Goal: Task Accomplishment & Management: Use online tool/utility

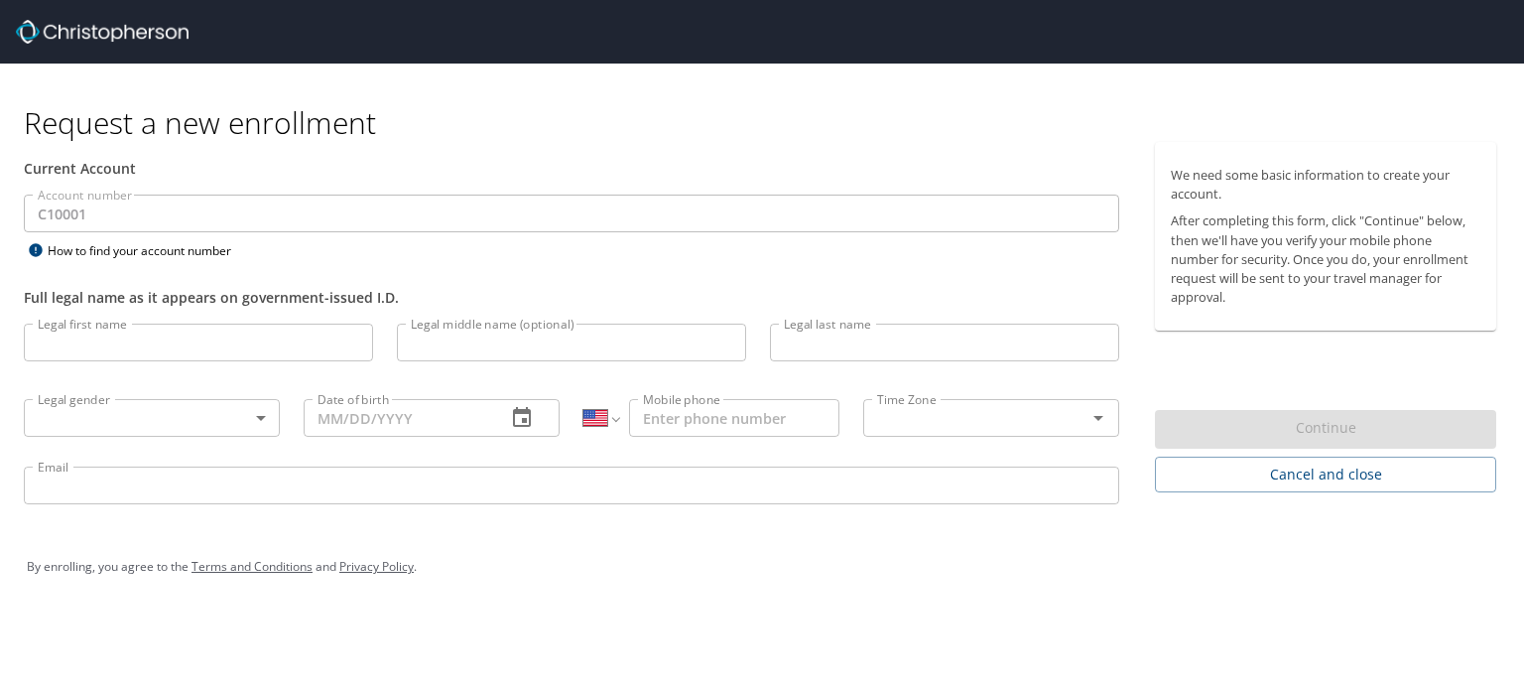
select select "US"
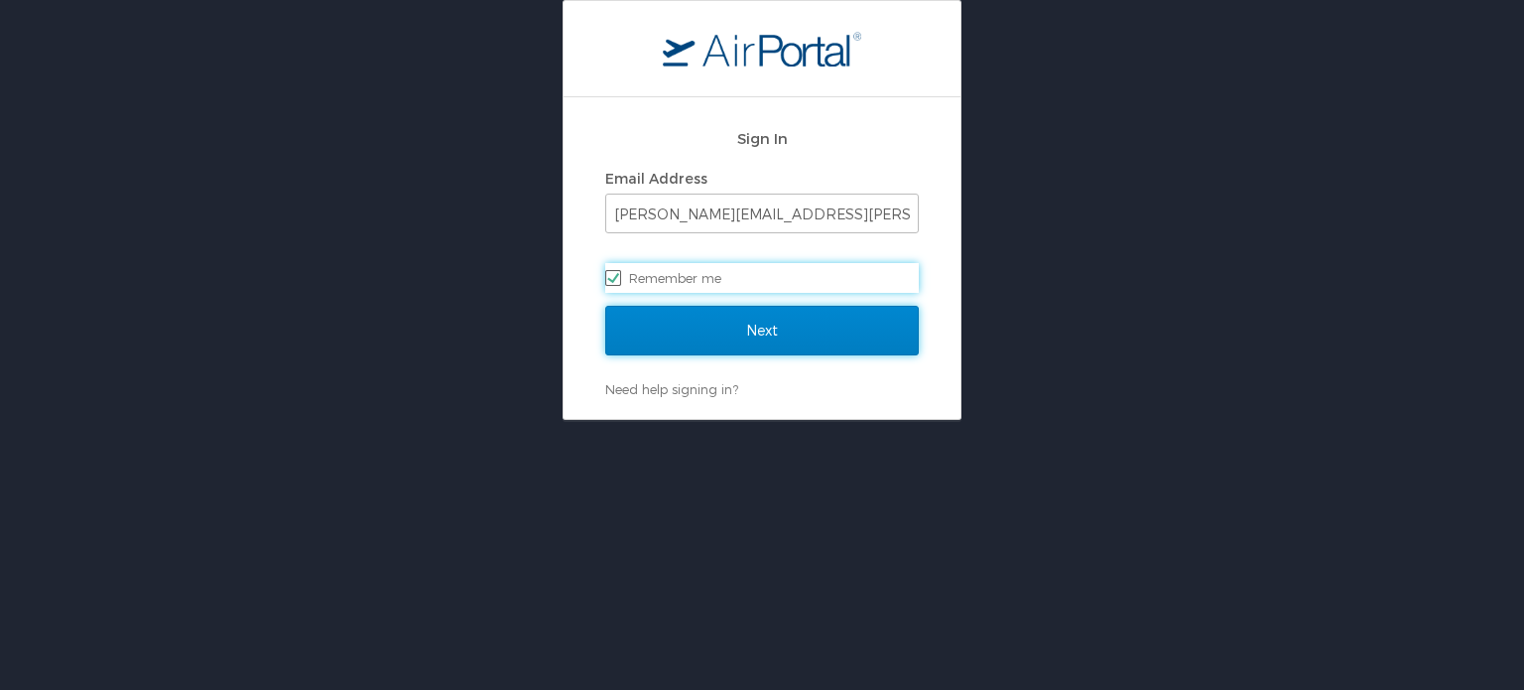
click at [746, 332] on input "Next" at bounding box center [762, 331] width 314 height 50
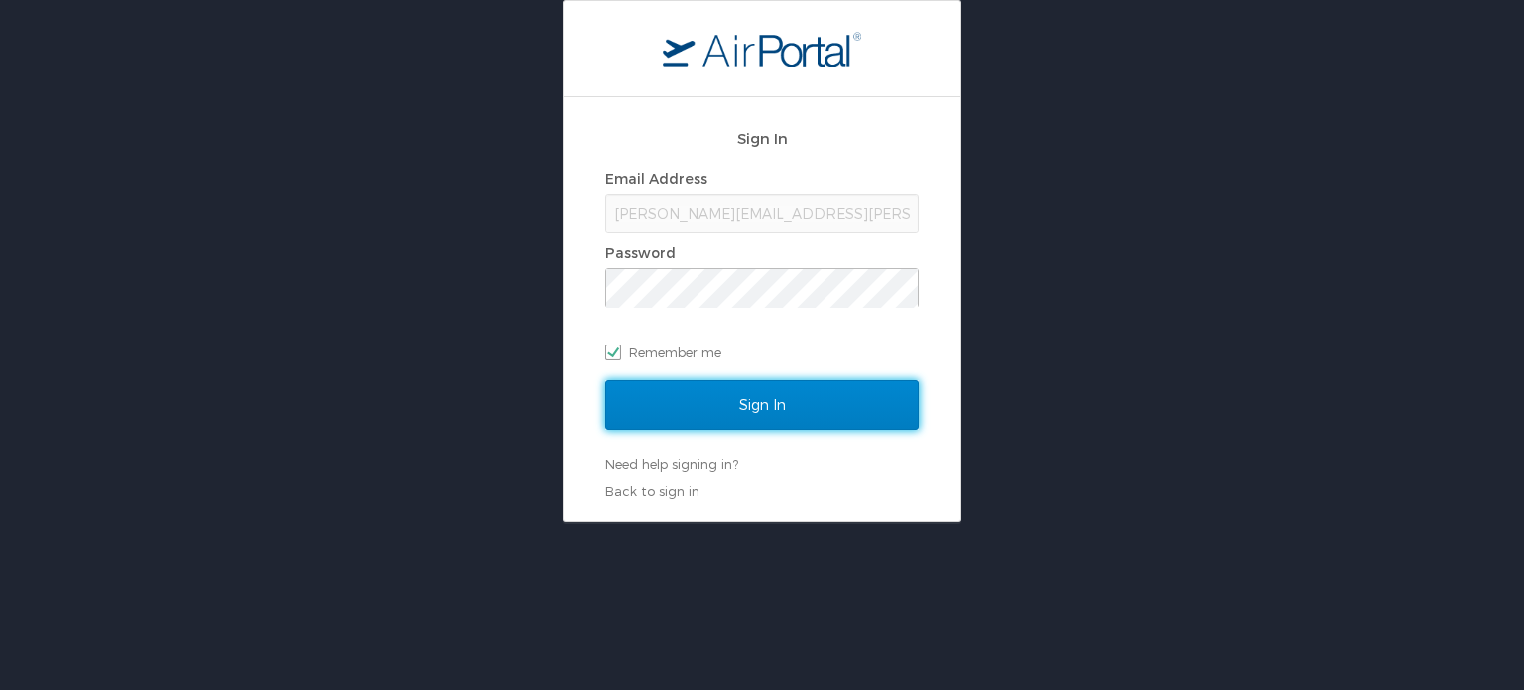
click at [761, 400] on input "Sign In" at bounding box center [762, 405] width 314 height 50
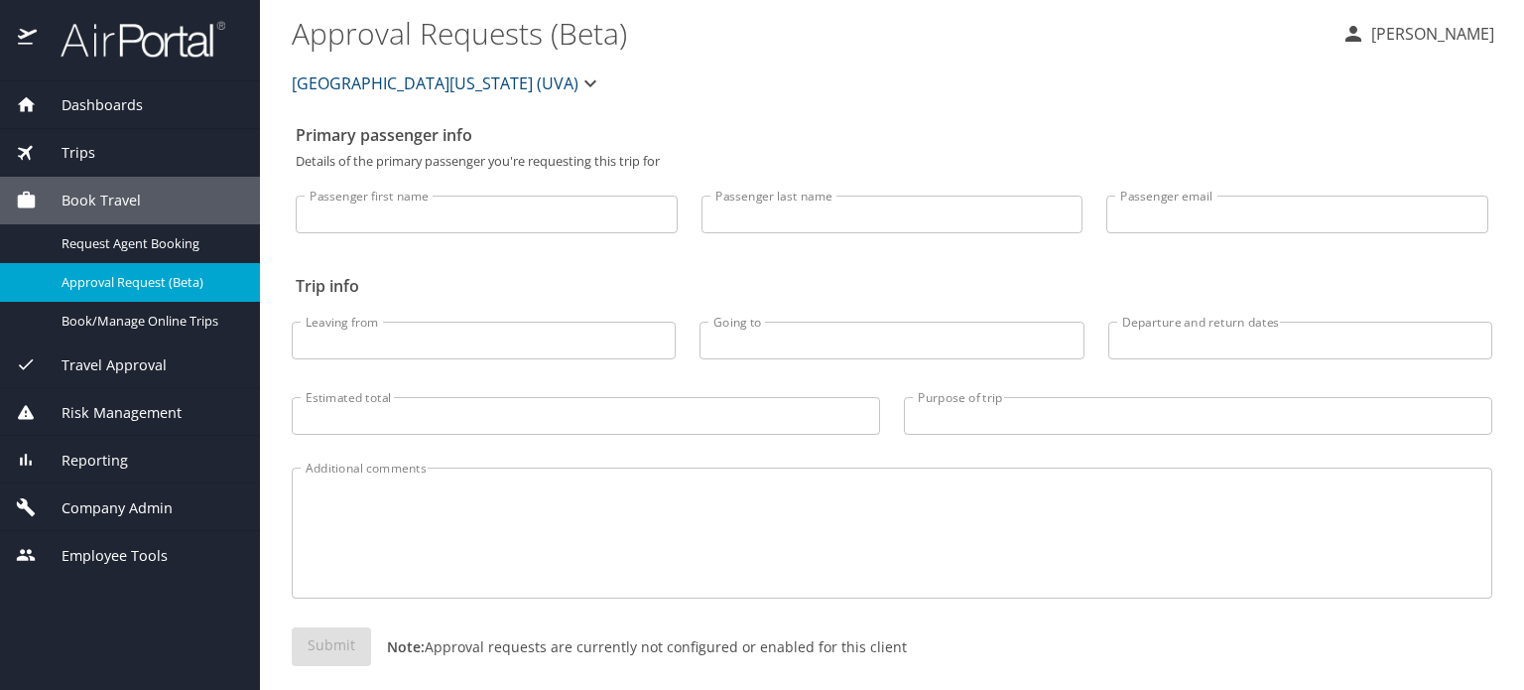
click at [59, 134] on div "Trips" at bounding box center [130, 153] width 260 height 48
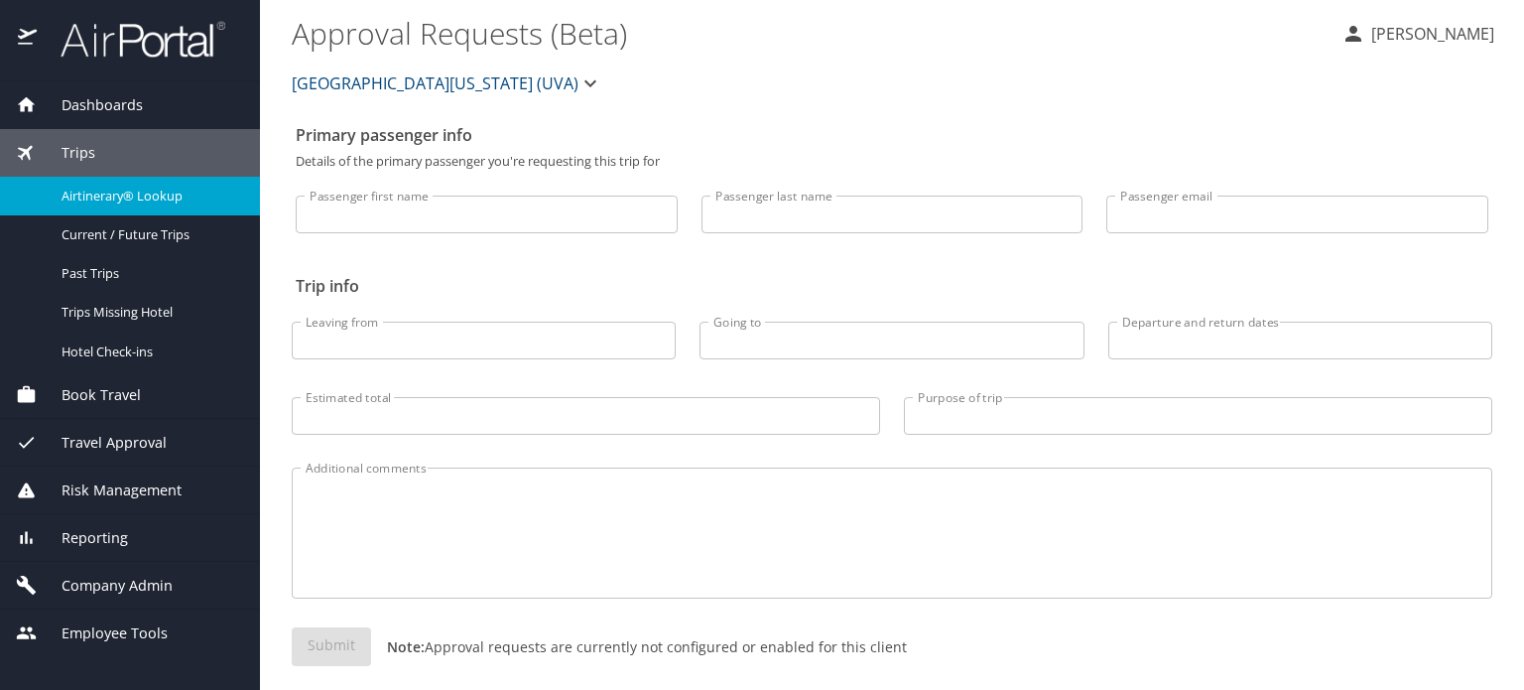
click at [112, 205] on div "Airtinerary® Lookup" at bounding box center [130, 196] width 228 height 23
